Goal: Task Accomplishment & Management: Use online tool/utility

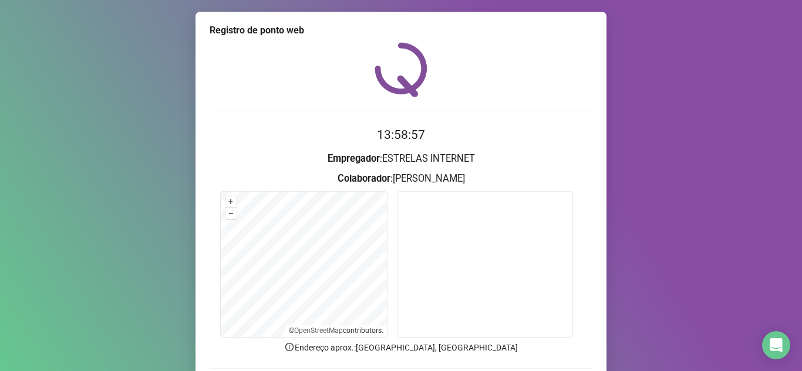
scroll to position [87, 0]
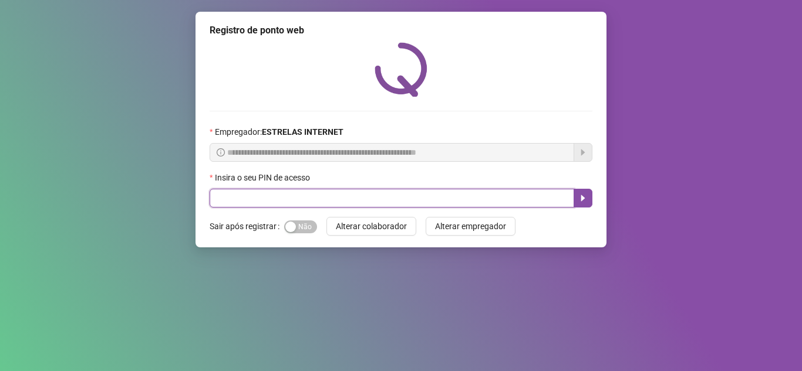
click at [280, 197] on input "text" at bounding box center [391, 198] width 364 height 19
type input "*****"
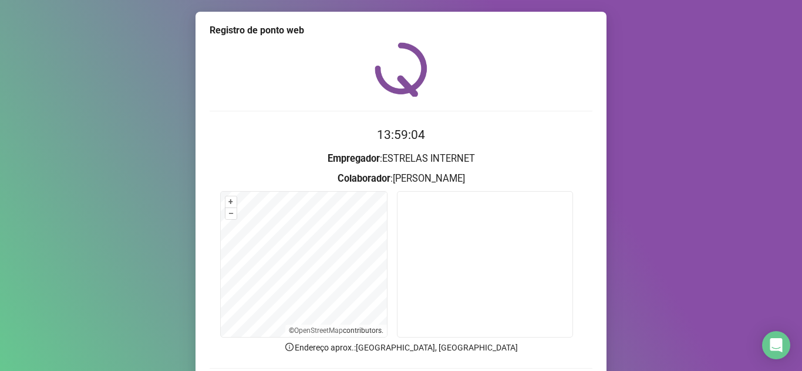
scroll to position [59, 0]
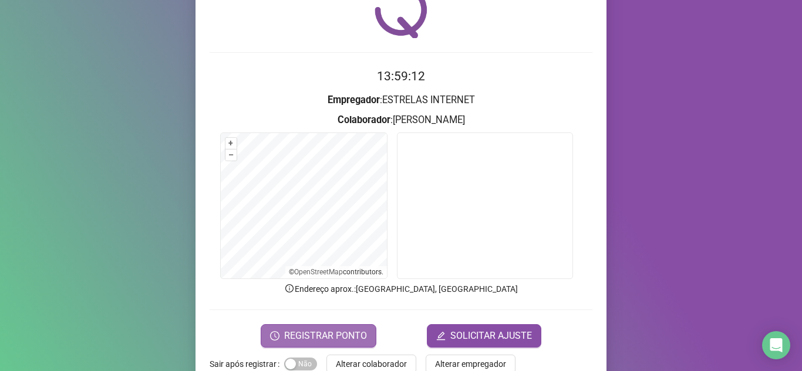
click at [332, 332] on span "REGISTRAR PONTO" at bounding box center [325, 336] width 83 height 14
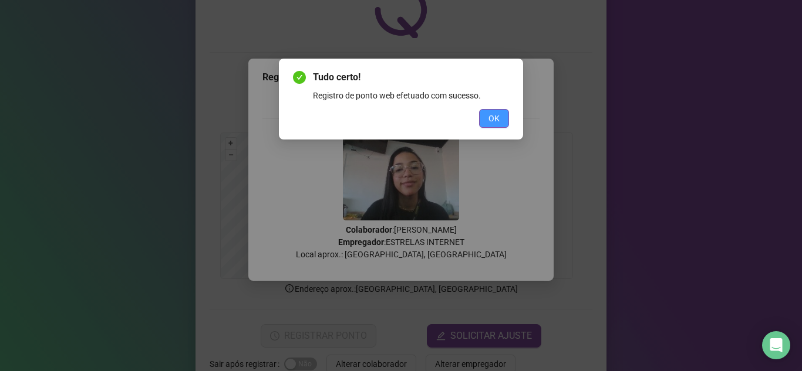
click at [492, 117] on span "OK" at bounding box center [493, 118] width 11 height 13
